Goal: Find specific page/section: Find specific page/section

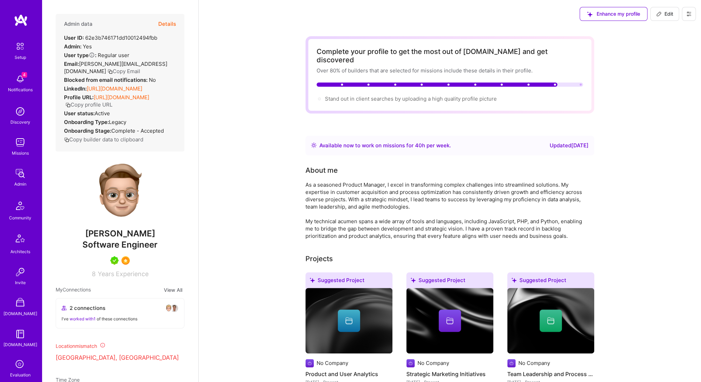
click at [24, 125] on img at bounding box center [20, 142] width 14 height 14
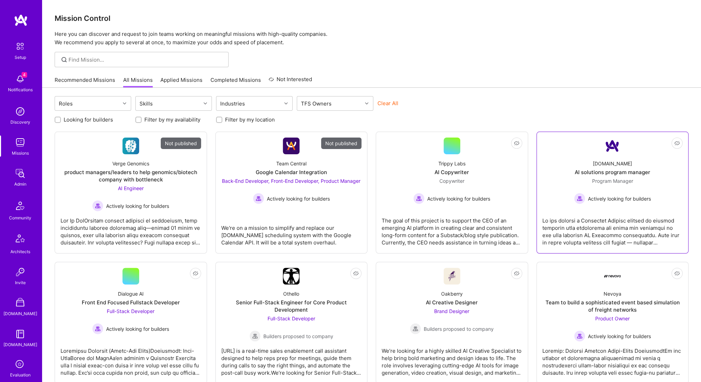
click at [606, 125] on div at bounding box center [613, 228] width 141 height 35
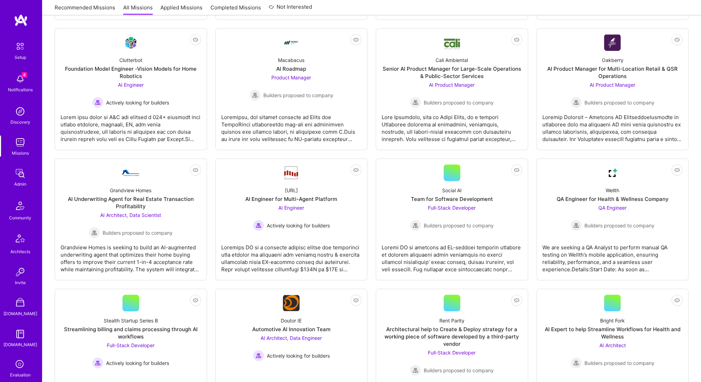
scroll to position [351, 0]
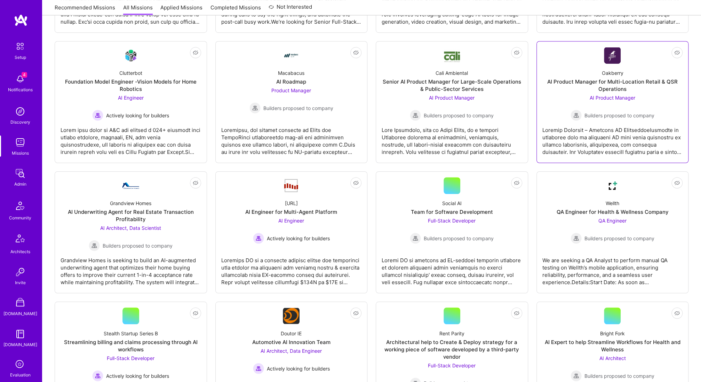
click at [649, 125] on div at bounding box center [613, 138] width 141 height 35
